Goal: Transaction & Acquisition: Book appointment/travel/reservation

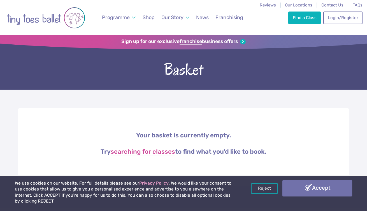
click at [309, 189] on link "Accept" at bounding box center [318, 188] width 70 height 16
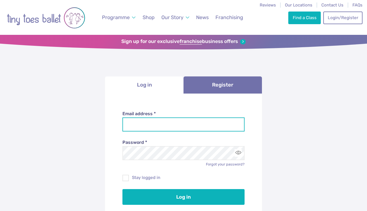
type input "**********"
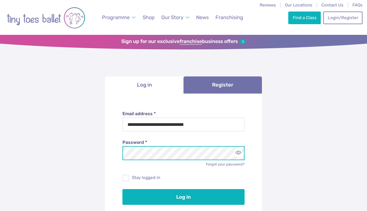
click at [184, 195] on button "Log in" at bounding box center [184, 197] width 123 height 16
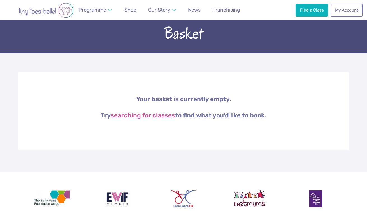
scroll to position [36, 0]
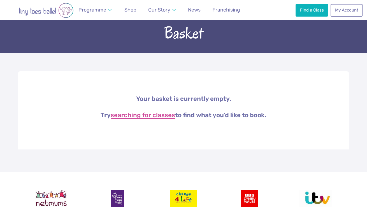
click at [145, 116] on link "searching for classes" at bounding box center [143, 115] width 64 height 7
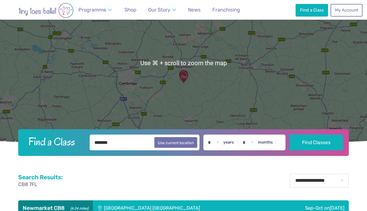
scroll to position [71, 0]
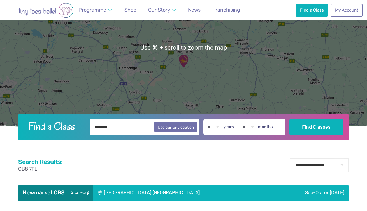
click at [231, 130] on div "* * * * * * * * * * ** ** ** years * * * * * * * * * * ** ** months" at bounding box center [245, 127] width 82 height 16
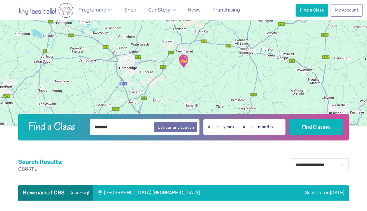
select select "*"
select select "**"
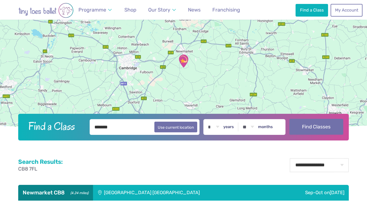
click at [315, 130] on button "Find Classes" at bounding box center [317, 127] width 54 height 16
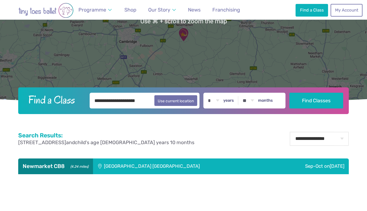
scroll to position [108, 0]
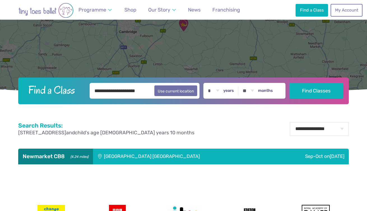
click at [165, 157] on div "Ellesmere Centre Suffolk" at bounding box center [182, 156] width 179 height 16
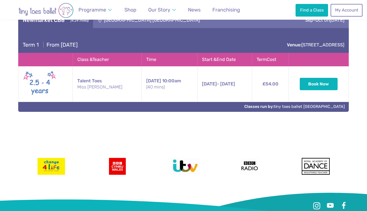
scroll to position [242, 0]
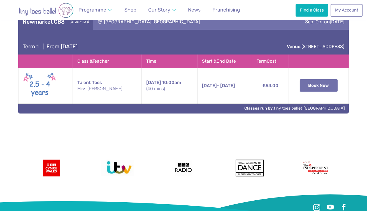
click at [321, 87] on button "Book Now" at bounding box center [319, 85] width 38 height 12
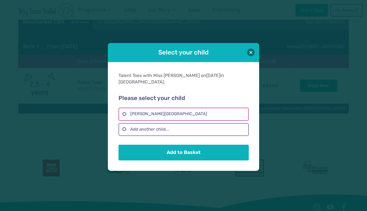
click at [189, 110] on label "Etta Taylor-Newbury" at bounding box center [184, 113] width 130 height 13
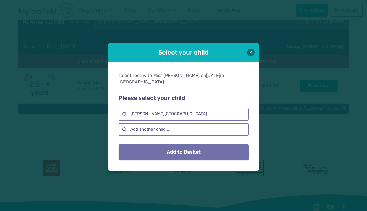
click at [179, 154] on button "Add to Basket" at bounding box center [184, 152] width 130 height 16
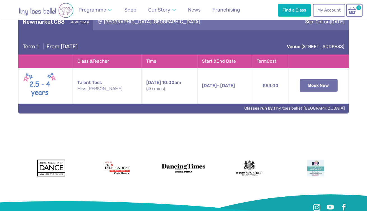
click at [309, 87] on button "Book Now" at bounding box center [319, 85] width 38 height 12
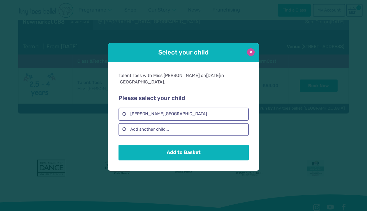
click at [253, 56] on button at bounding box center [251, 52] width 8 height 8
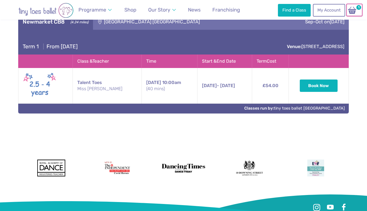
click at [356, 12] on img at bounding box center [352, 10] width 11 height 8
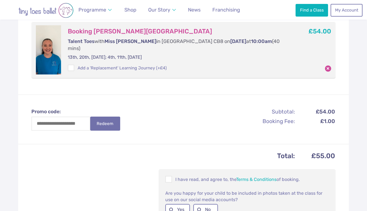
scroll to position [138, 0]
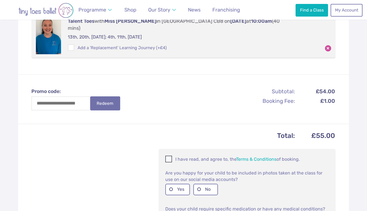
click at [172, 157] on span at bounding box center [169, 159] width 6 height 5
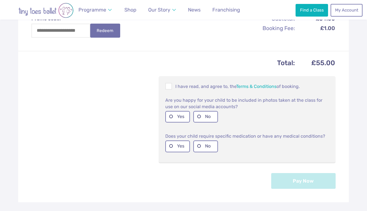
scroll to position [212, 0]
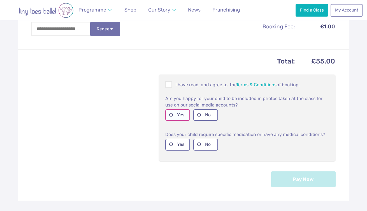
click at [174, 109] on label "Yes" at bounding box center [177, 114] width 25 height 11
click at [200, 140] on label "No" at bounding box center [205, 143] width 25 height 11
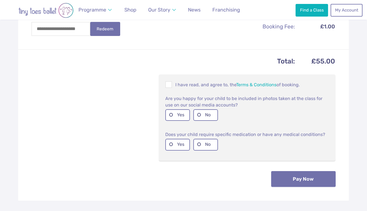
click at [290, 171] on button "Pay Now" at bounding box center [303, 179] width 64 height 16
